Goal: Task Accomplishment & Management: Manage account settings

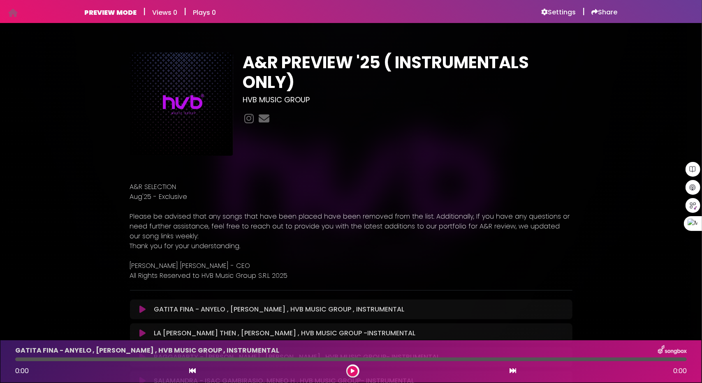
click at [562, 15] on h6 "Settings" at bounding box center [558, 12] width 35 height 8
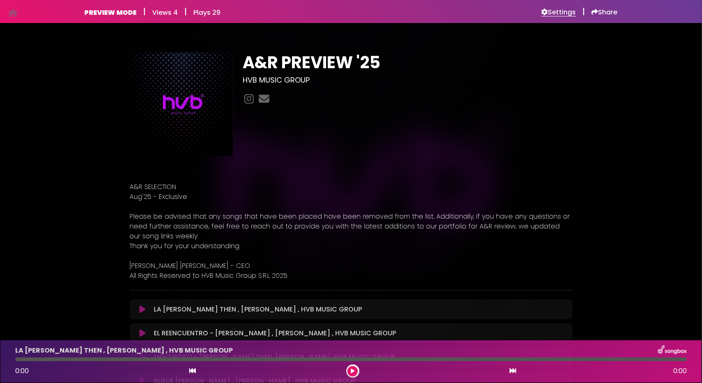
click at [567, 14] on h6 "Settings" at bounding box center [558, 12] width 35 height 8
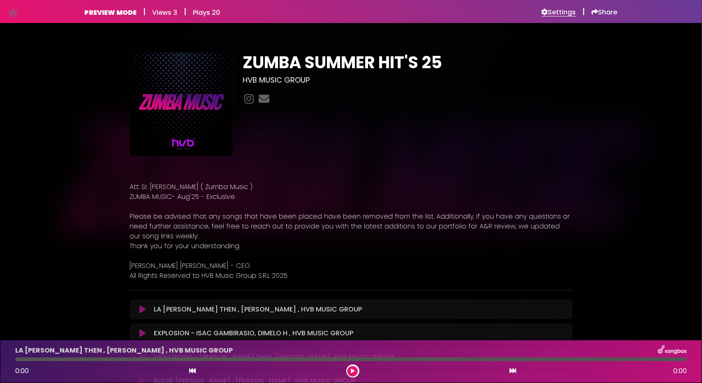
click at [567, 11] on h6 "Settings" at bounding box center [558, 12] width 35 height 8
click at [558, 13] on h6 "Settings" at bounding box center [558, 12] width 35 height 8
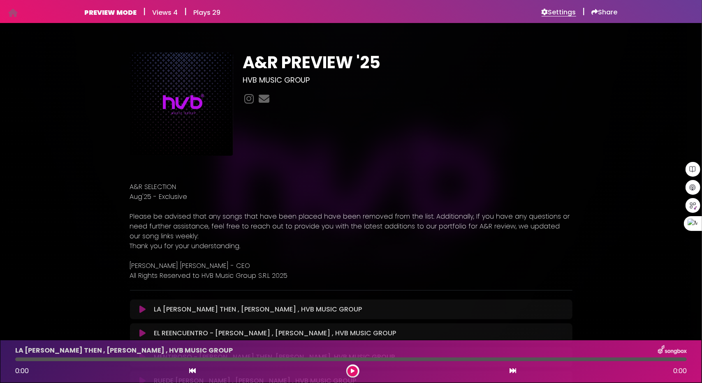
click at [547, 12] on h6 "Settings" at bounding box center [558, 12] width 35 height 8
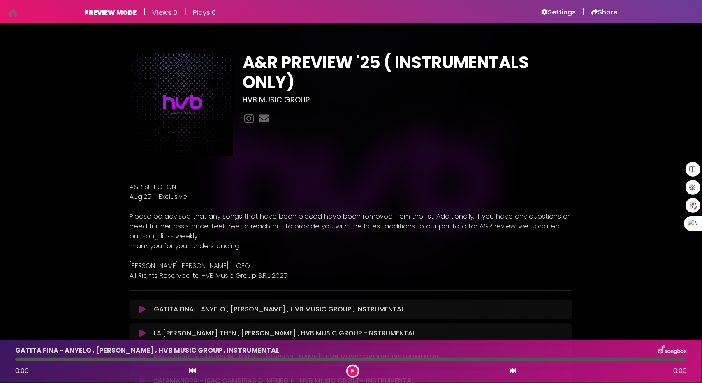
click at [565, 11] on h6 "Settings" at bounding box center [558, 12] width 35 height 8
click at [554, 15] on h6 "Settings" at bounding box center [558, 12] width 35 height 8
click at [563, 12] on h6 "Settings" at bounding box center [558, 12] width 35 height 8
